Goal: Navigation & Orientation: Find specific page/section

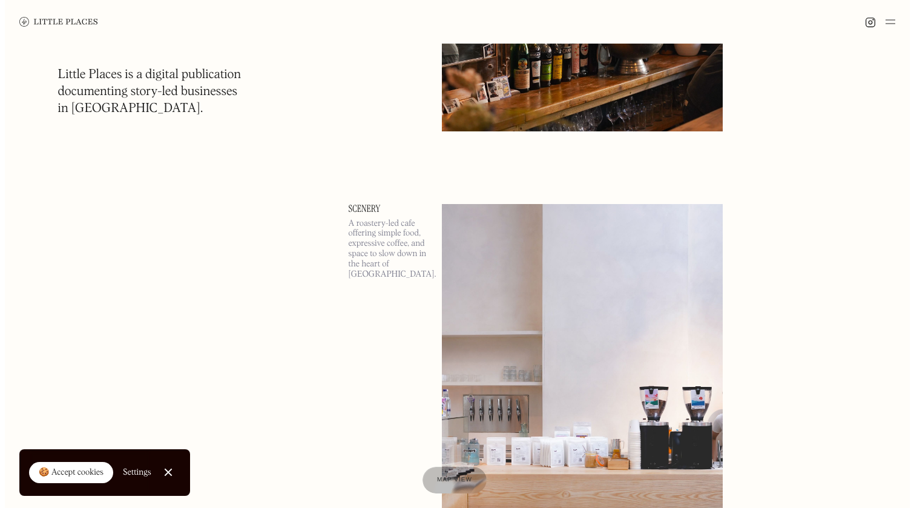
scroll to position [1351, 0]
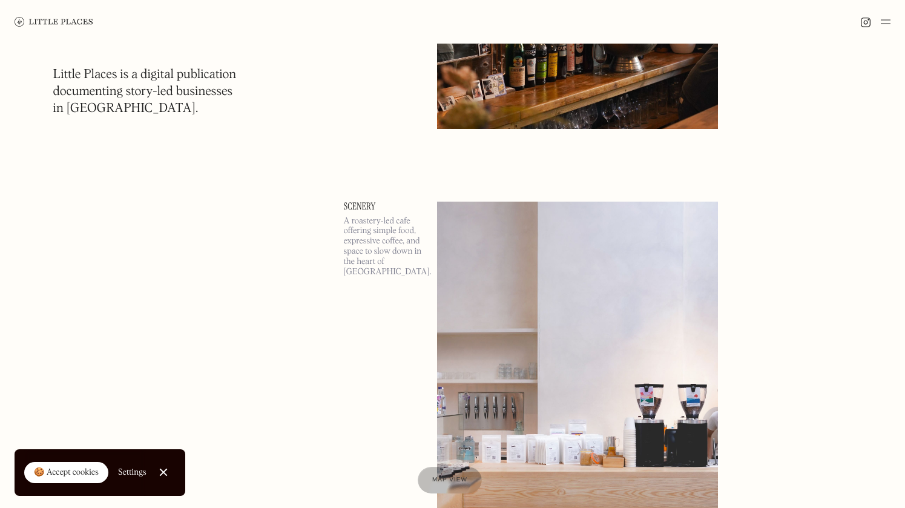
click at [355, 244] on p "A roastery-led cafe offering simple food, expressive coffee, and space to slow …" at bounding box center [383, 246] width 79 height 61
click at [474, 256] on img at bounding box center [577, 404] width 281 height 406
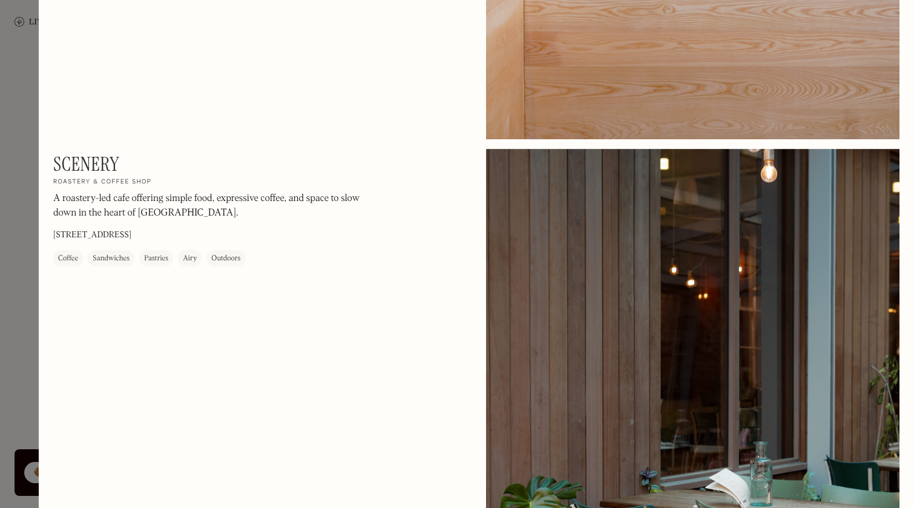
scroll to position [769, 0]
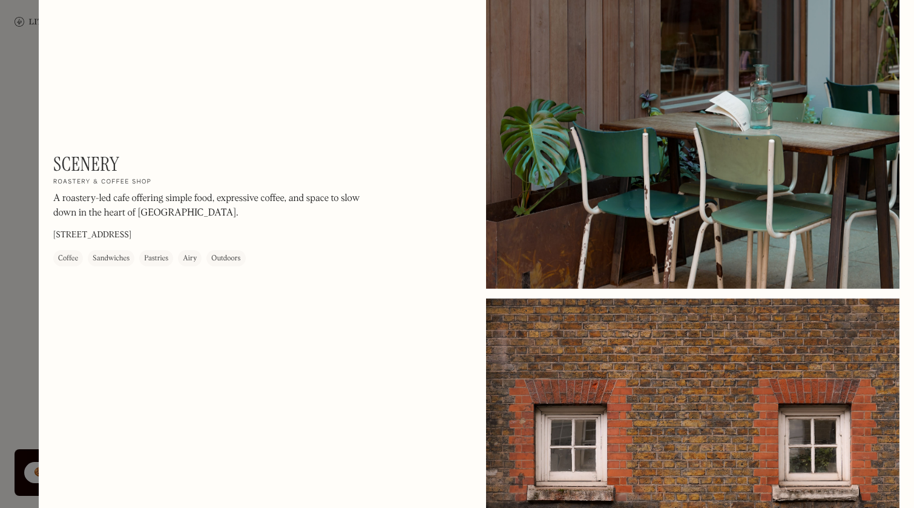
click at [169, 253] on div "Pastries" at bounding box center [156, 258] width 34 height 16
click at [159, 255] on div "Pastries" at bounding box center [156, 258] width 24 height 12
drag, startPoint x: 108, startPoint y: 258, endPoint x: 61, endPoint y: 258, distance: 47.8
click at [108, 258] on div "Sandwiches" at bounding box center [111, 258] width 37 height 12
click at [54, 257] on div "Coffee" at bounding box center [68, 258] width 30 height 16
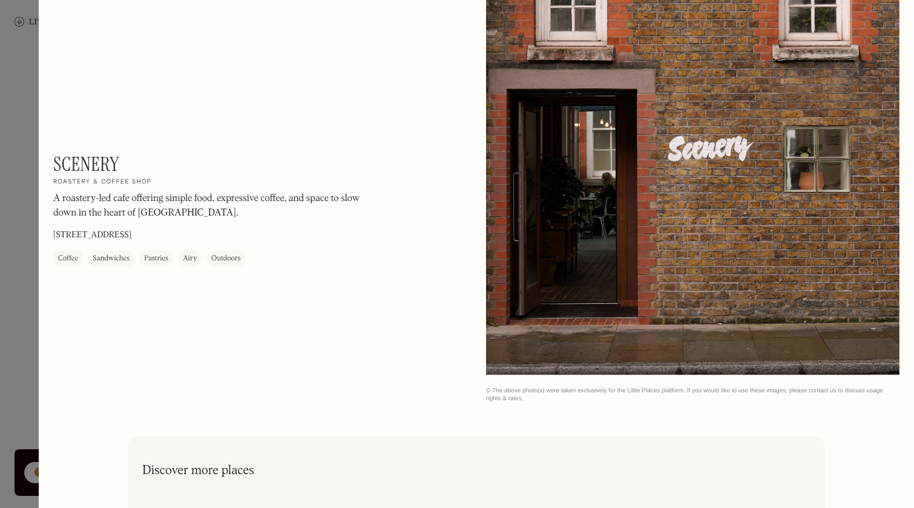
scroll to position [1406, 0]
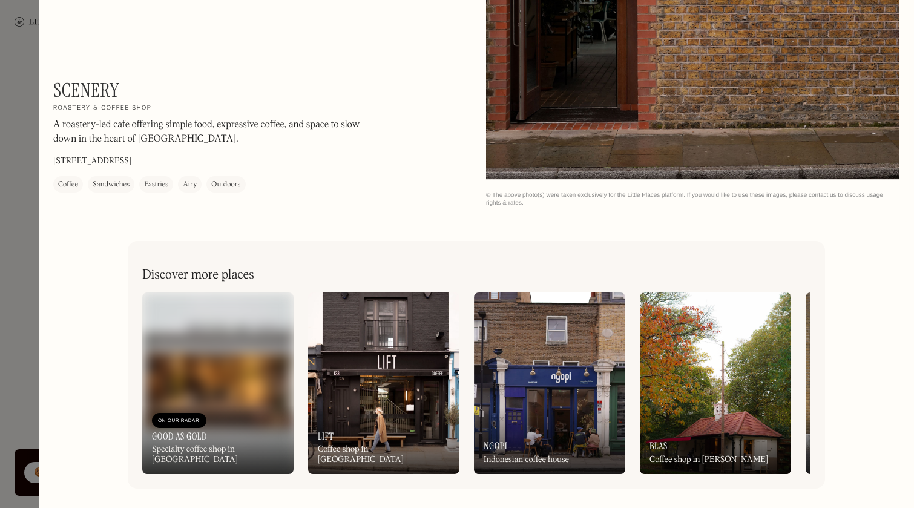
click at [371, 361] on img at bounding box center [383, 383] width 151 height 182
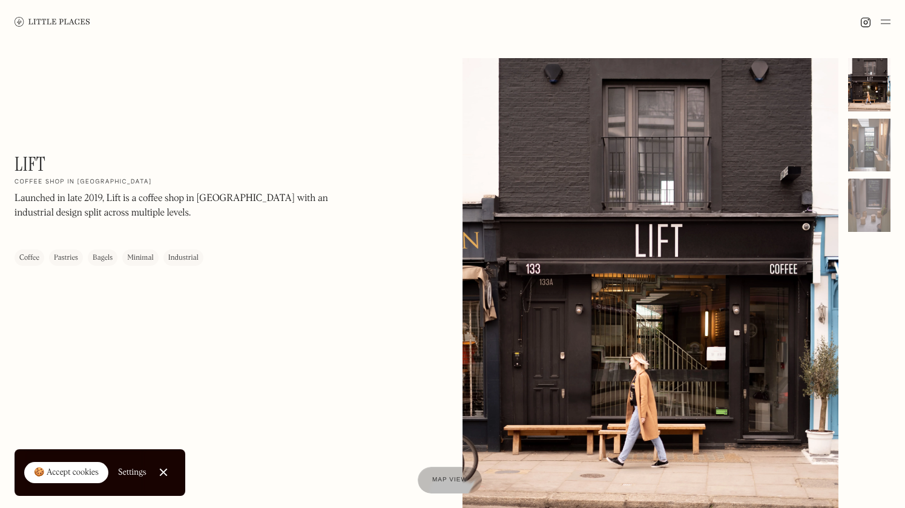
click at [552, 322] on div at bounding box center [650, 293] width 376 height 470
click at [889, 21] on img at bounding box center [885, 22] width 10 height 15
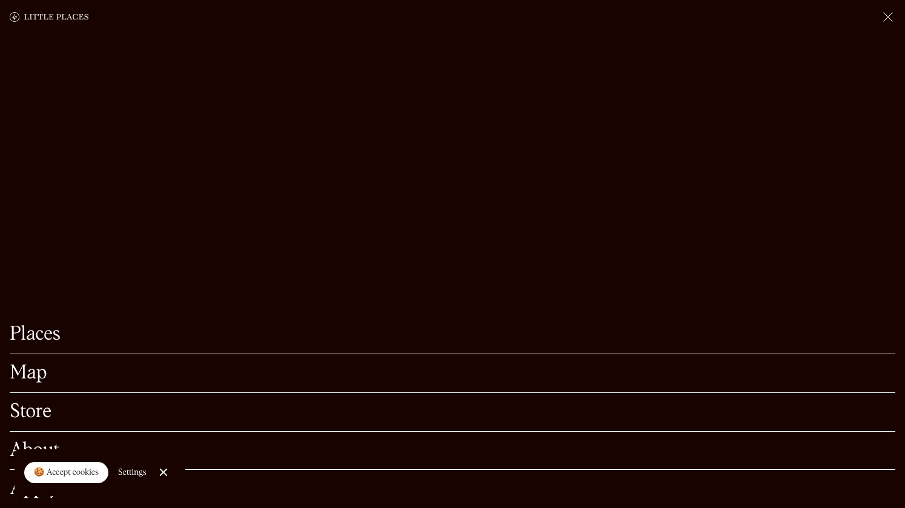
click at [889, 19] on img at bounding box center [887, 17] width 15 height 15
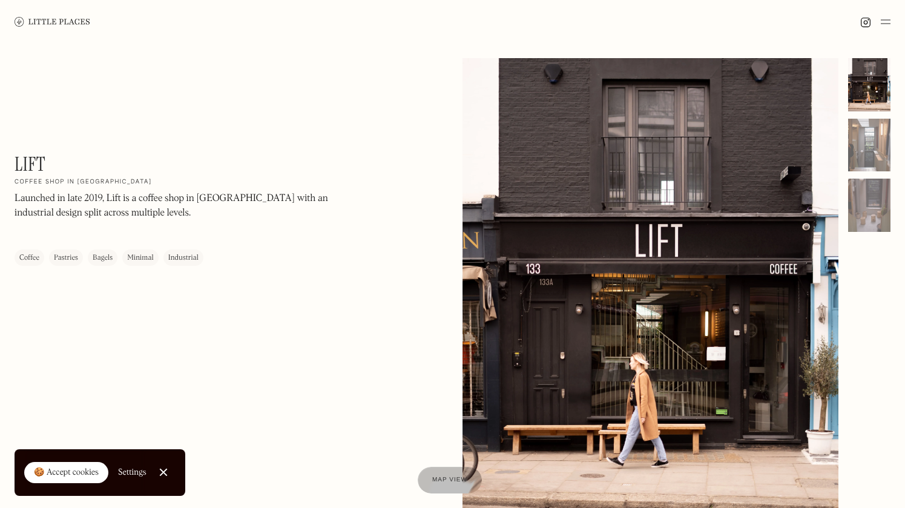
click at [79, 21] on img at bounding box center [53, 21] width 76 height 9
